Goal: Information Seeking & Learning: Compare options

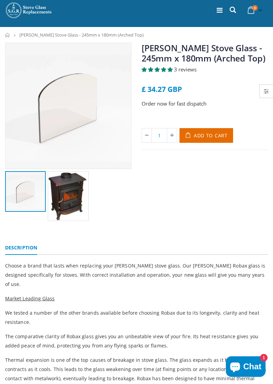
scroll to position [16, 0]
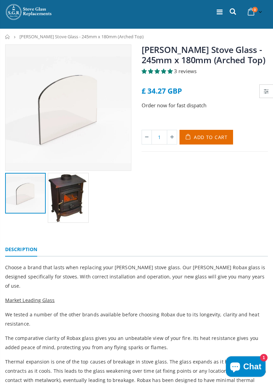
click at [71, 202] on img at bounding box center [68, 198] width 41 height 50
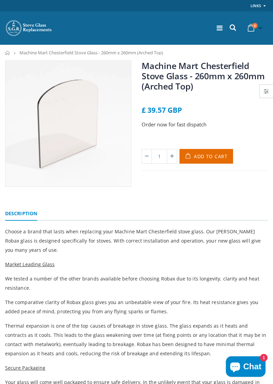
click at [266, 91] on icon at bounding box center [266, 91] width 5 height 6
